Goal: Check status

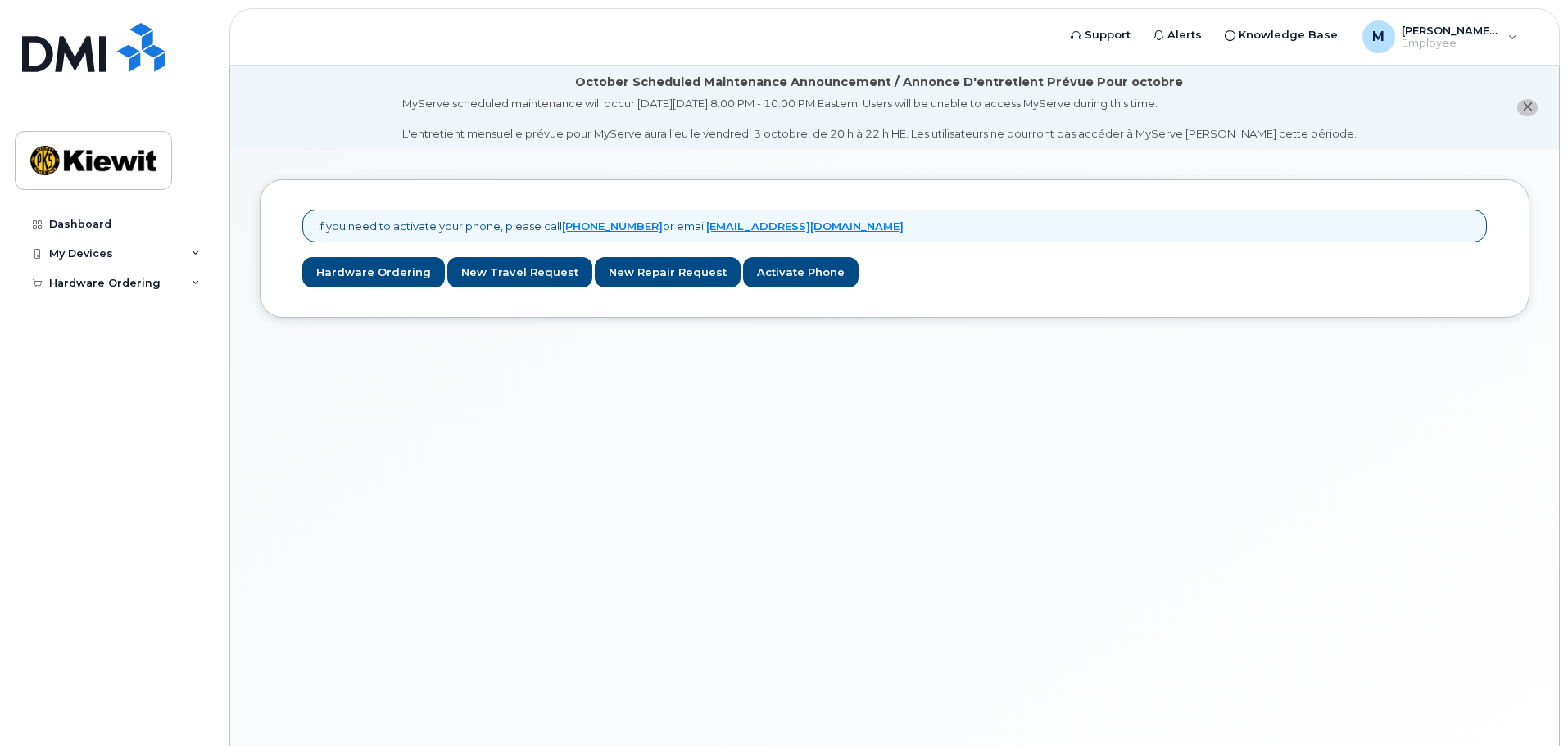
click at [180, 288] on div "Hardware Ordering" at bounding box center [114, 283] width 198 height 30
click at [111, 305] on div "My Orders" at bounding box center [86, 313] width 59 height 15
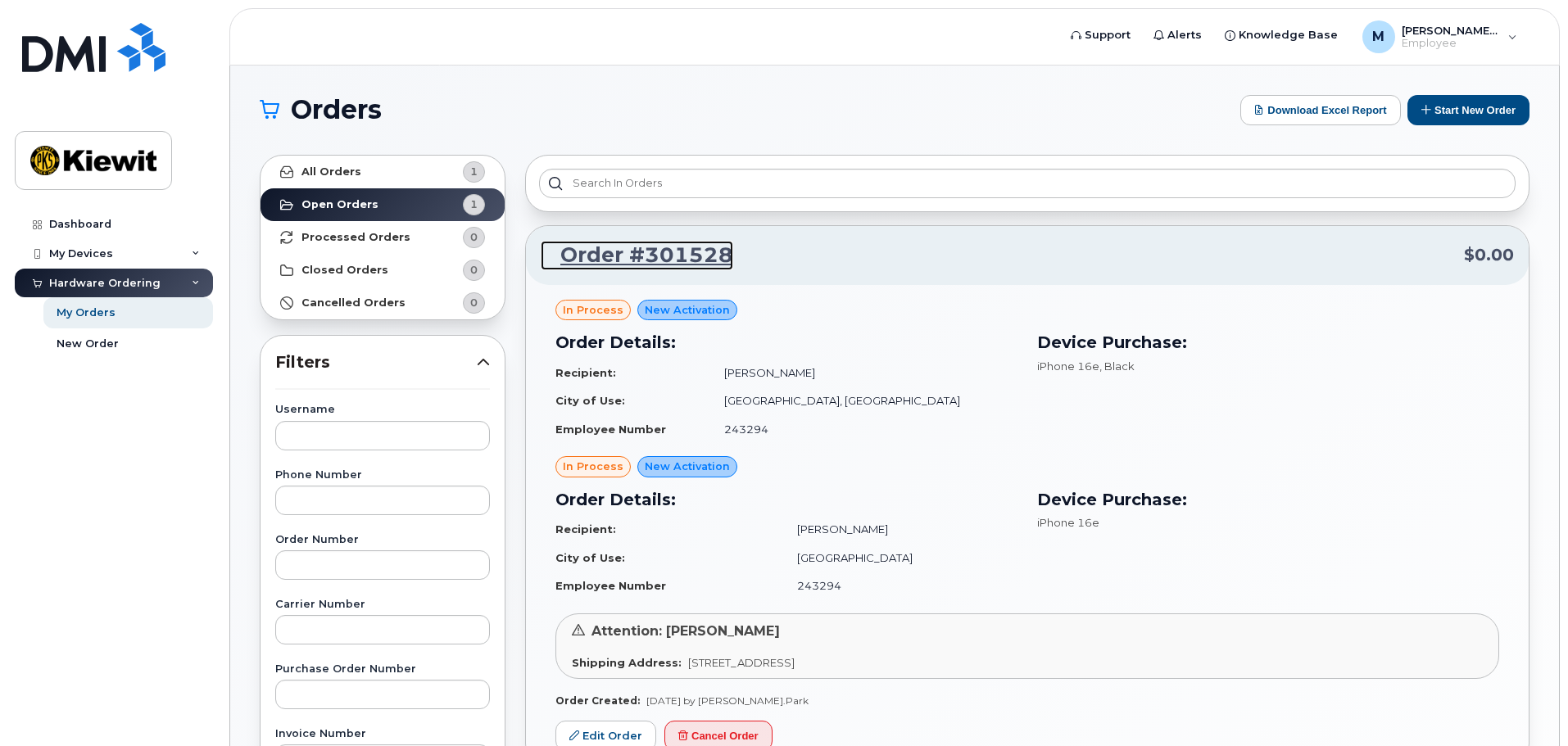
click at [621, 253] on link "Order #301528" at bounding box center [636, 255] width 193 height 30
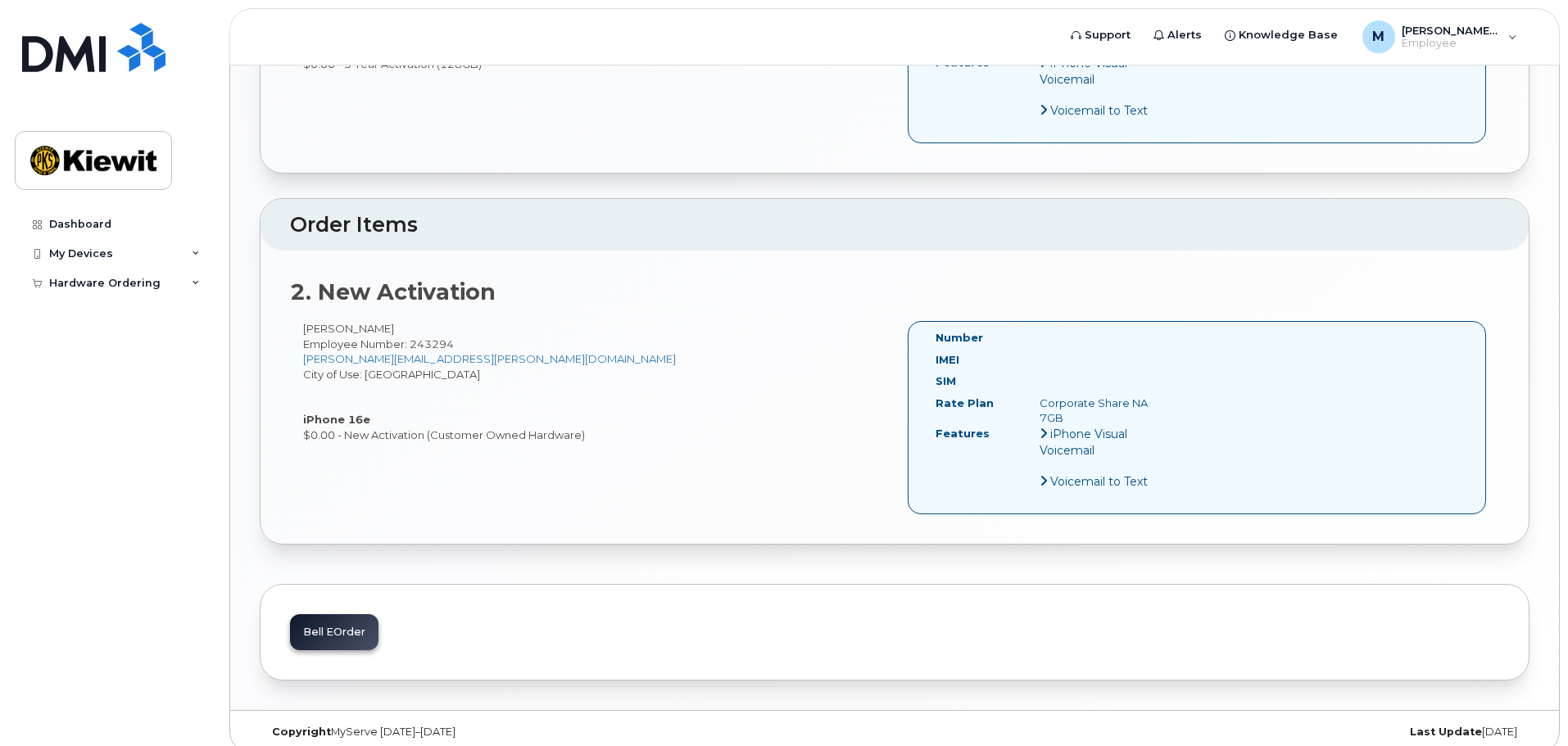
scroll to position [783, 0]
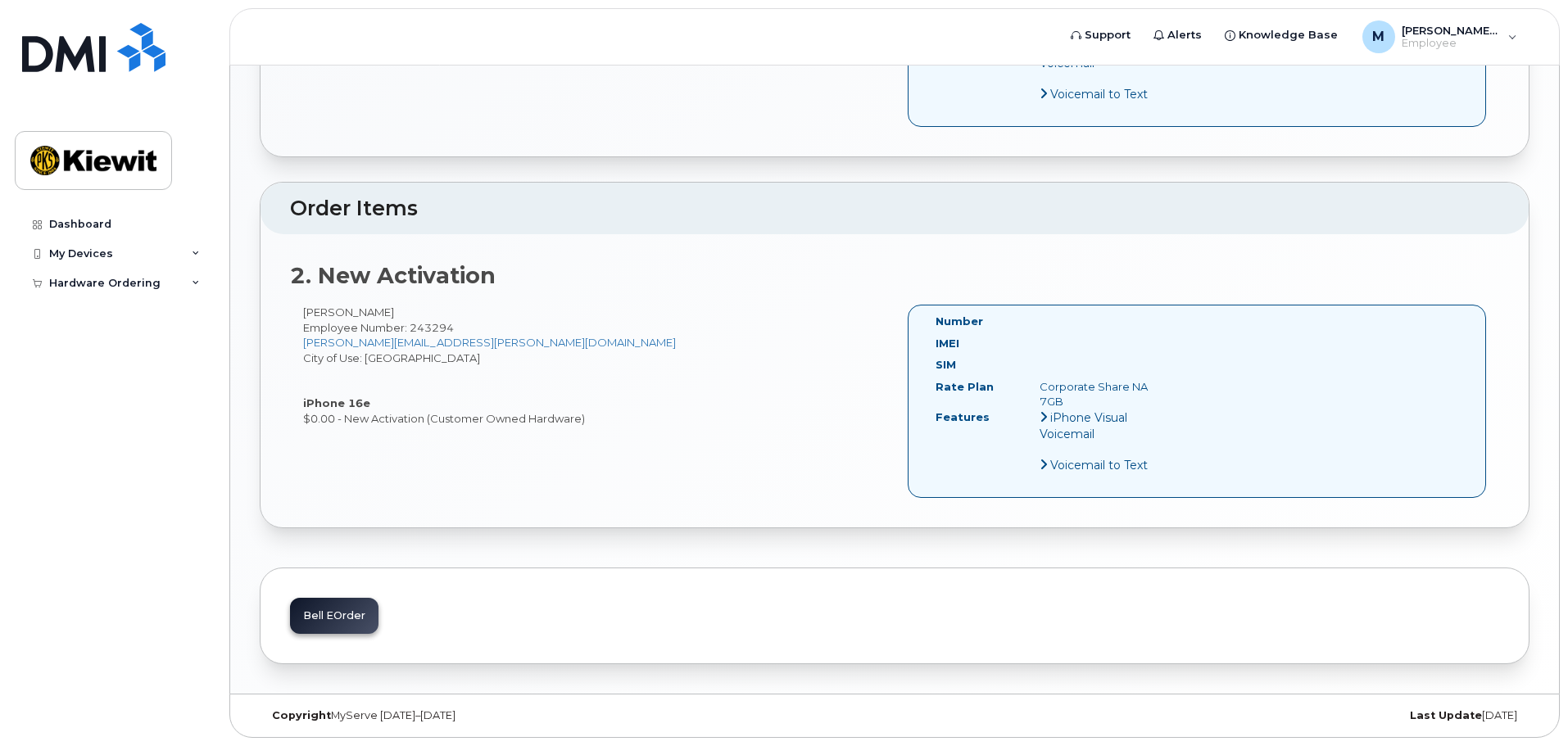
click at [343, 614] on div "Bell eOrder" at bounding box center [334, 616] width 89 height 36
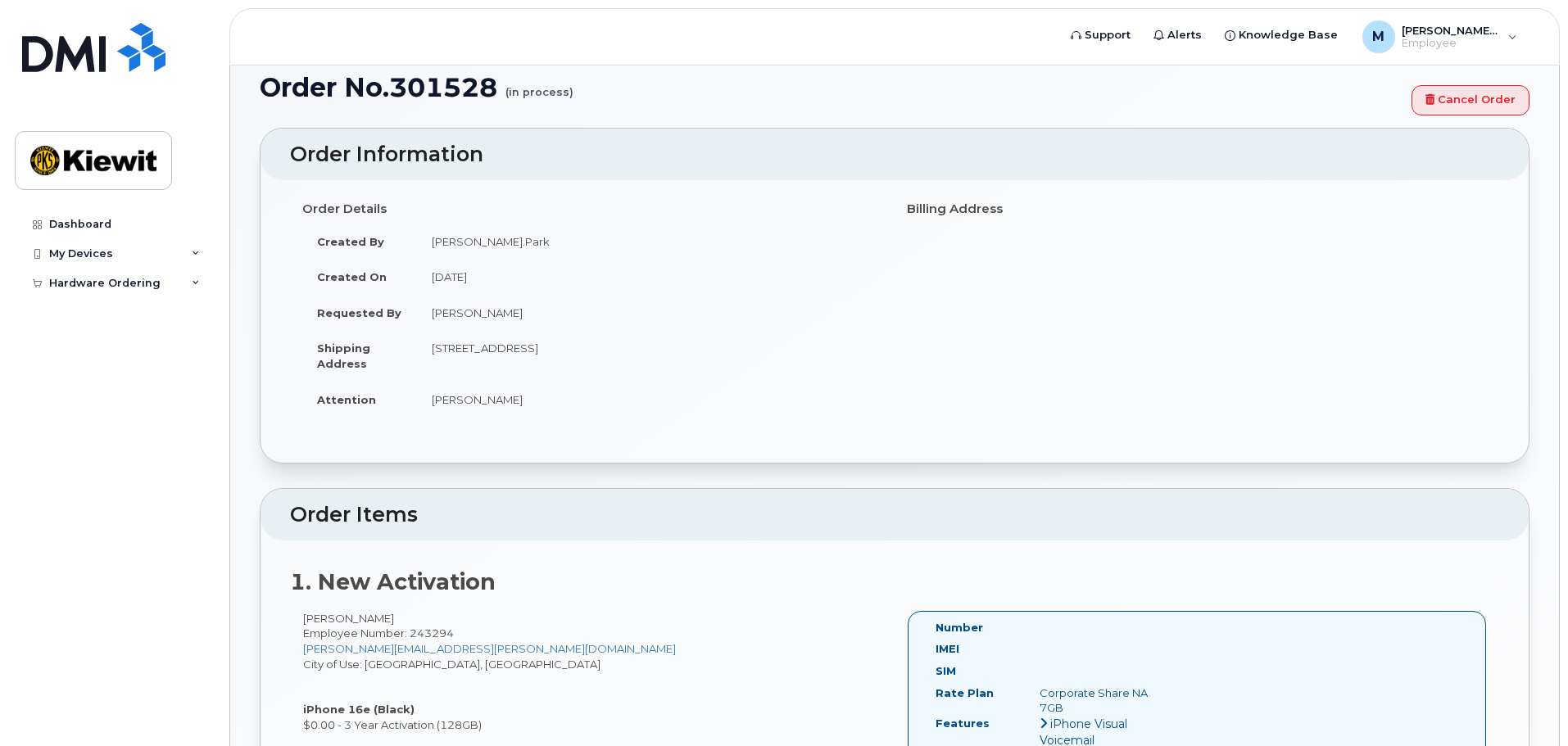
scroll to position [0, 0]
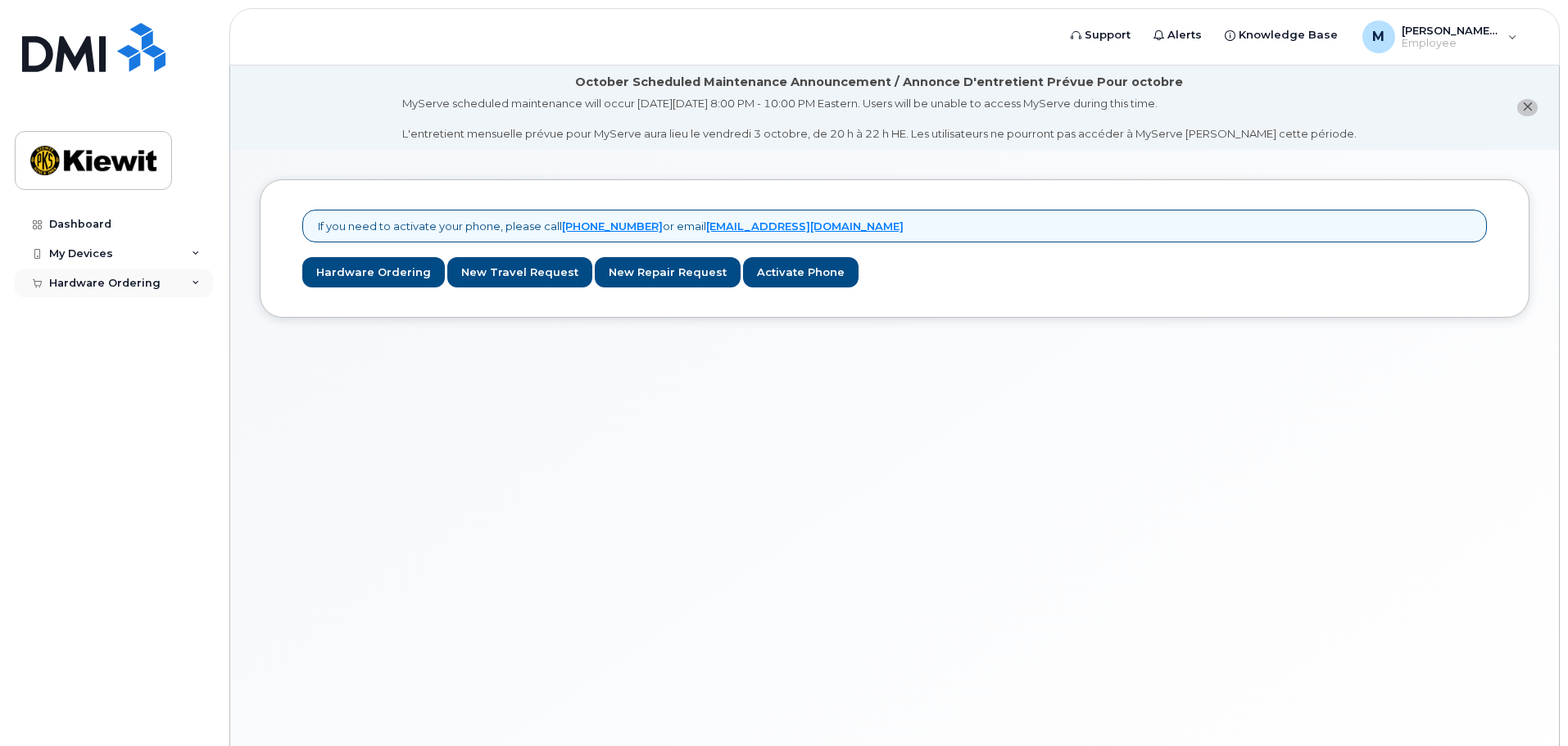
click at [173, 284] on div "Hardware Ordering" at bounding box center [114, 283] width 198 height 30
click at [115, 318] on link "My Orders" at bounding box center [129, 312] width 170 height 31
